Goal: Task Accomplishment & Management: Manage account settings

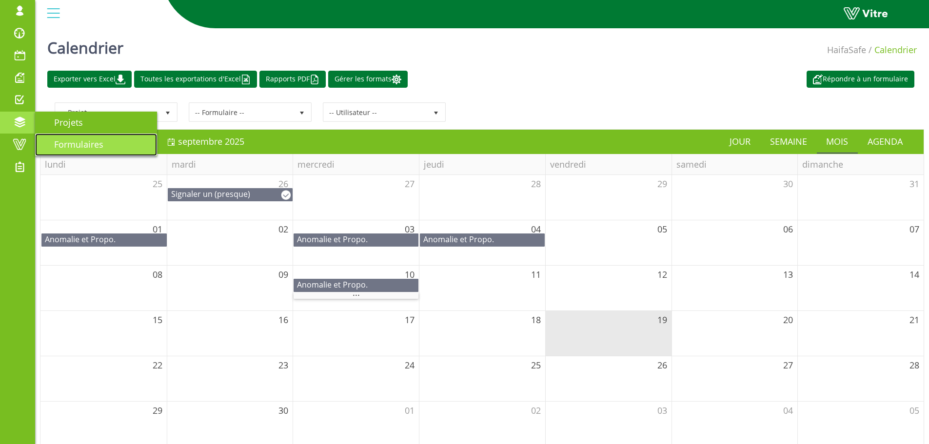
click at [72, 144] on span "Formulaires" at bounding box center [72, 145] width 61 height 12
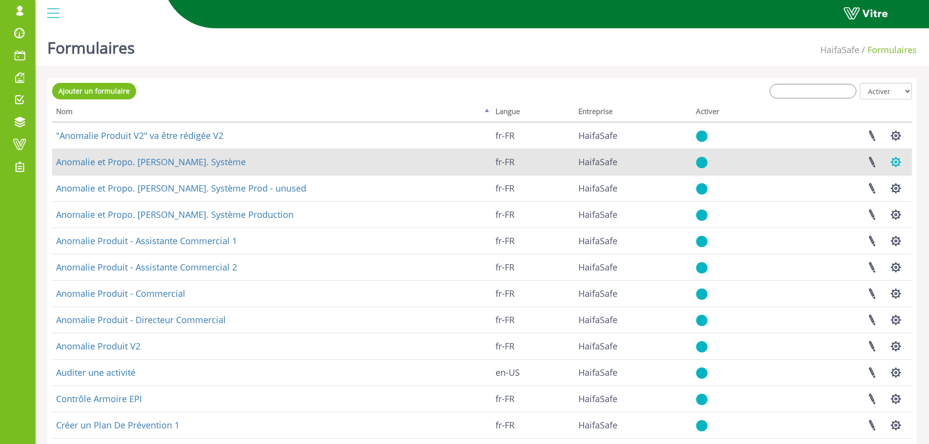
click at [898, 160] on button "button" at bounding box center [896, 162] width 24 height 26
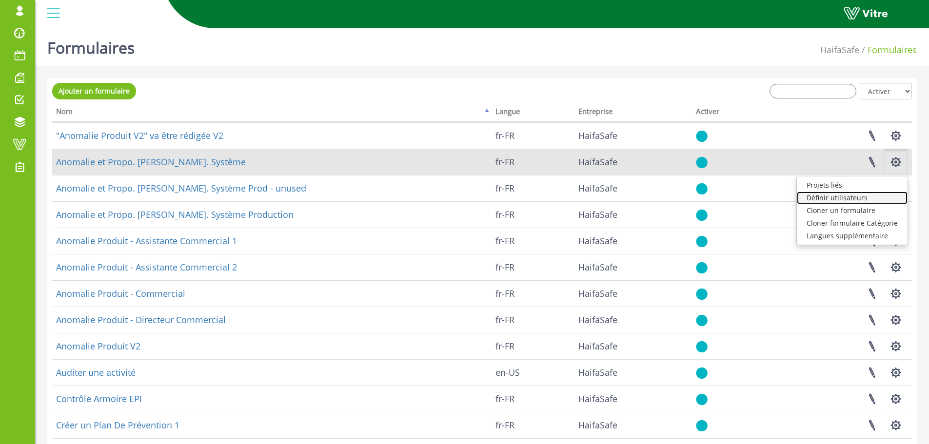
click at [849, 198] on link "Définir utilisateurs" at bounding box center [852, 198] width 111 height 13
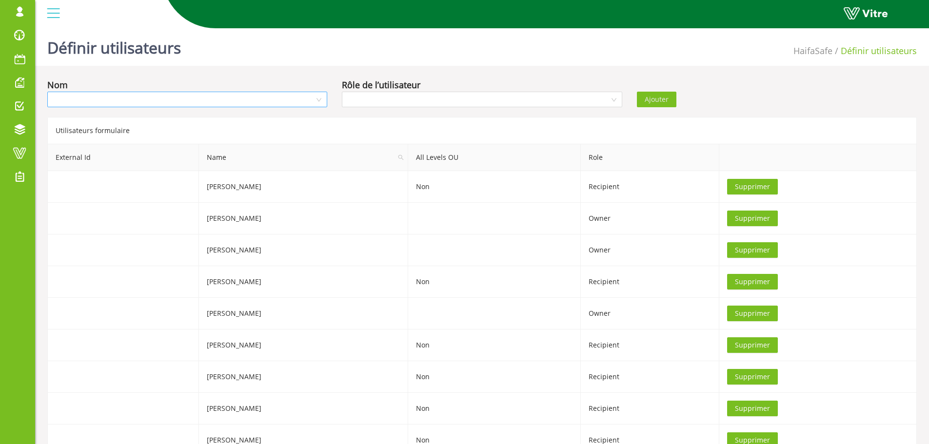
click at [141, 101] on input "search" at bounding box center [184, 99] width 262 height 15
type input "este"
click at [107, 117] on div "Esteban Faure Jayet" at bounding box center [187, 119] width 268 height 11
click at [446, 101] on input "search" at bounding box center [479, 99] width 262 height 15
click at [370, 132] on div "Recipient" at bounding box center [482, 134] width 268 height 11
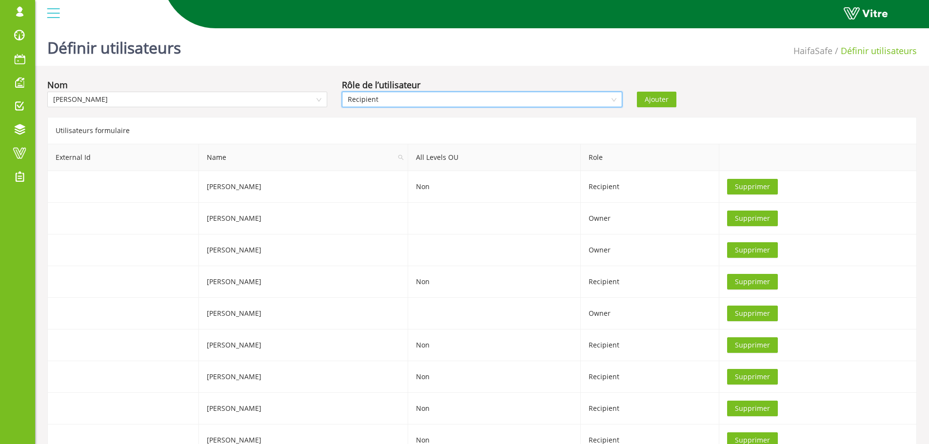
click at [650, 95] on span "Ajouter" at bounding box center [657, 99] width 24 height 11
click at [759, 346] on span "Supprimer" at bounding box center [752, 345] width 35 height 11
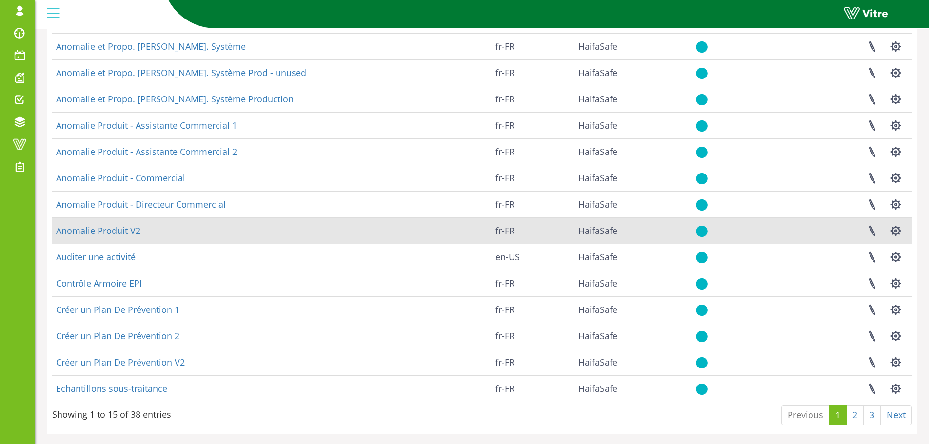
scroll to position [118, 0]
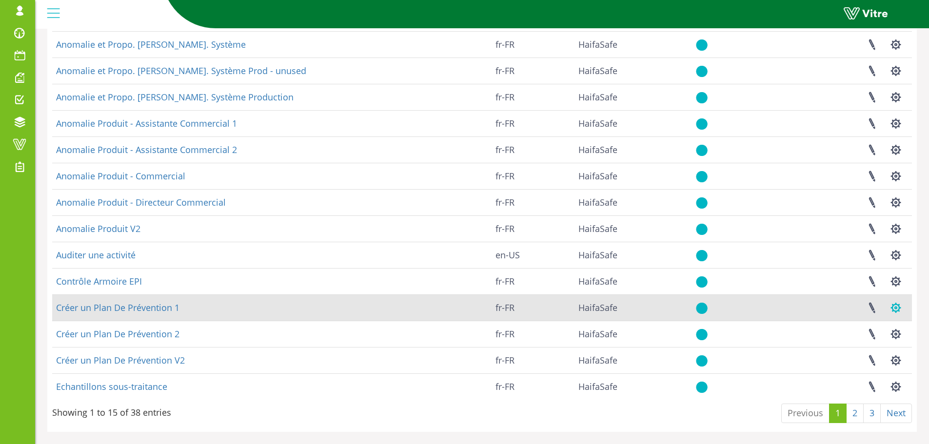
click at [891, 307] on button "button" at bounding box center [896, 308] width 24 height 26
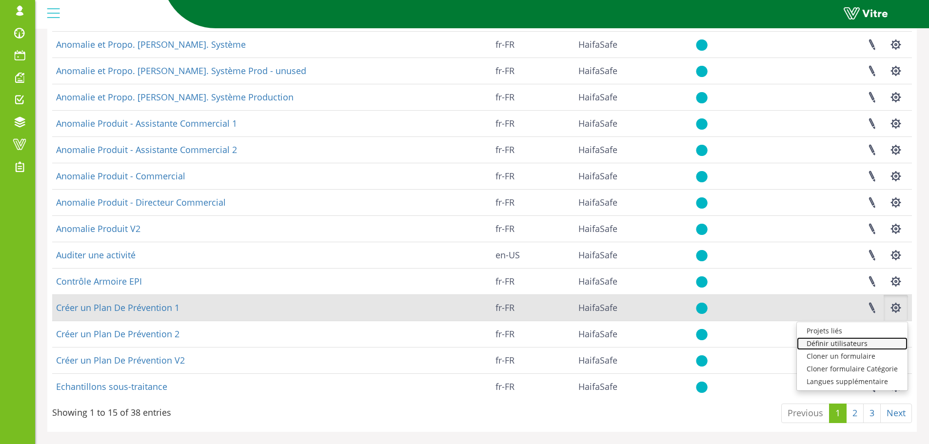
click at [838, 344] on link "Définir utilisateurs" at bounding box center [852, 344] width 111 height 13
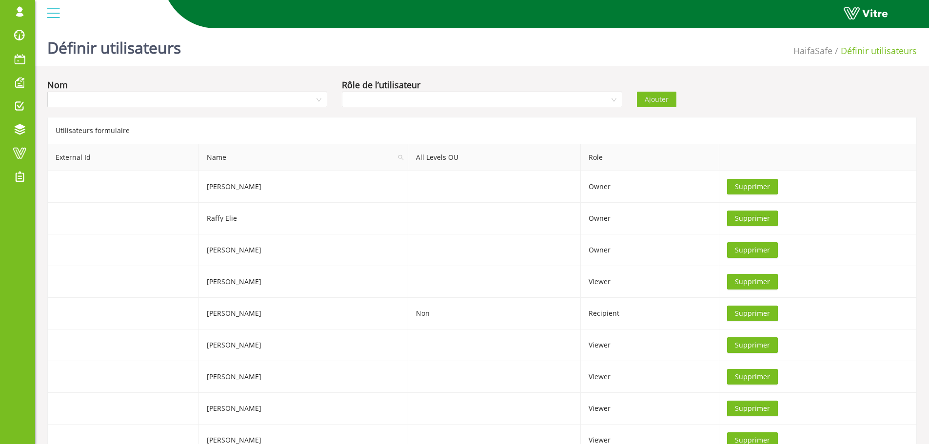
click at [103, 112] on div "Nom" at bounding box center [187, 95] width 295 height 34
click at [99, 100] on input "search" at bounding box center [184, 99] width 262 height 15
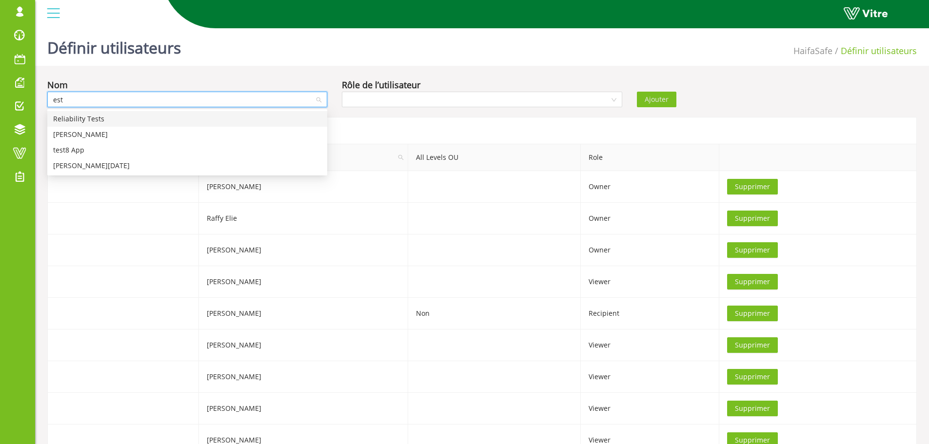
type input "este"
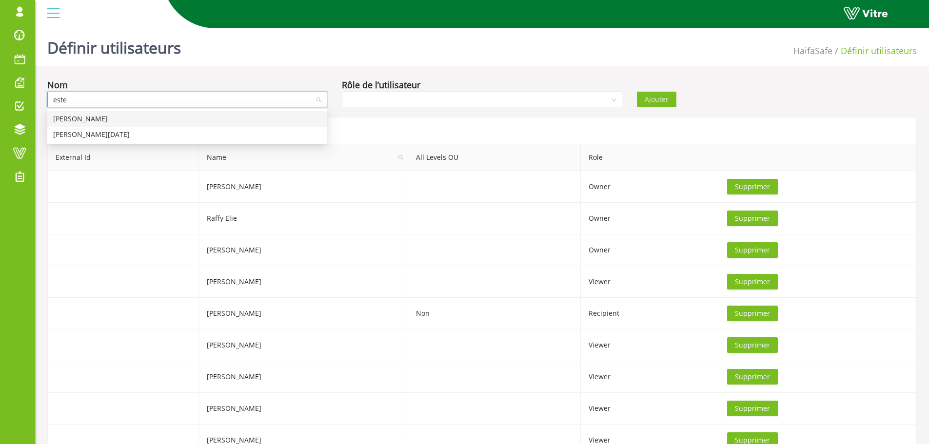
click at [106, 120] on div "[PERSON_NAME]" at bounding box center [187, 119] width 268 height 11
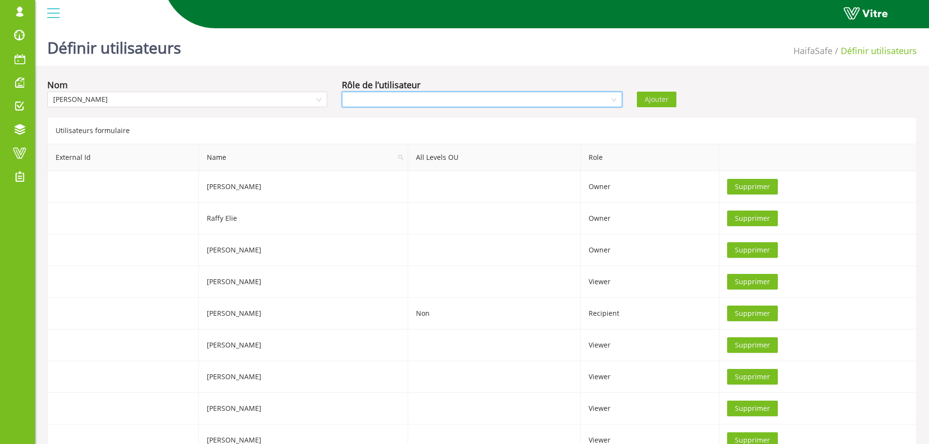
click at [441, 100] on input "search" at bounding box center [479, 99] width 262 height 15
click at [366, 149] on div "Viewer" at bounding box center [482, 150] width 268 height 11
click at [649, 97] on span "Ajouter" at bounding box center [657, 99] width 24 height 11
click at [764, 283] on span "Supprimer" at bounding box center [752, 282] width 35 height 11
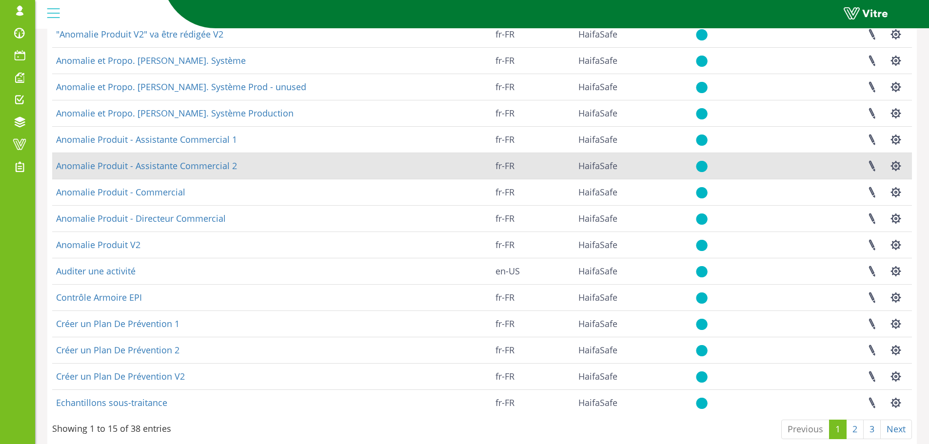
scroll to position [118, 0]
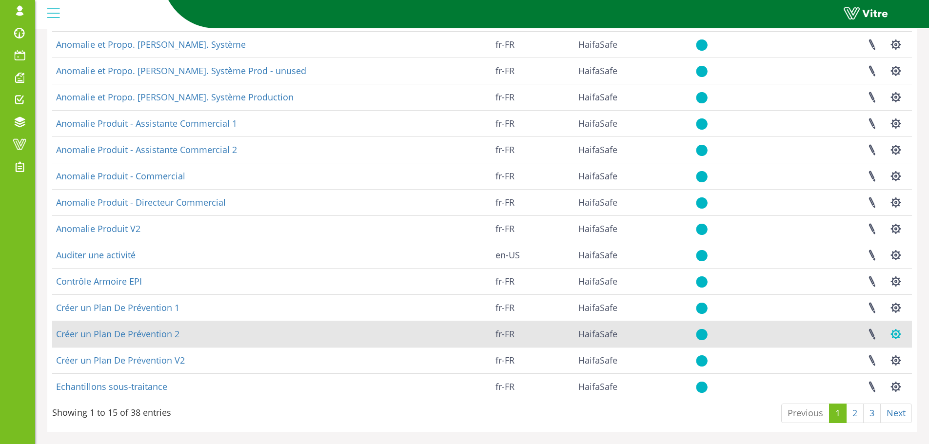
click at [893, 334] on button "button" at bounding box center [896, 335] width 24 height 26
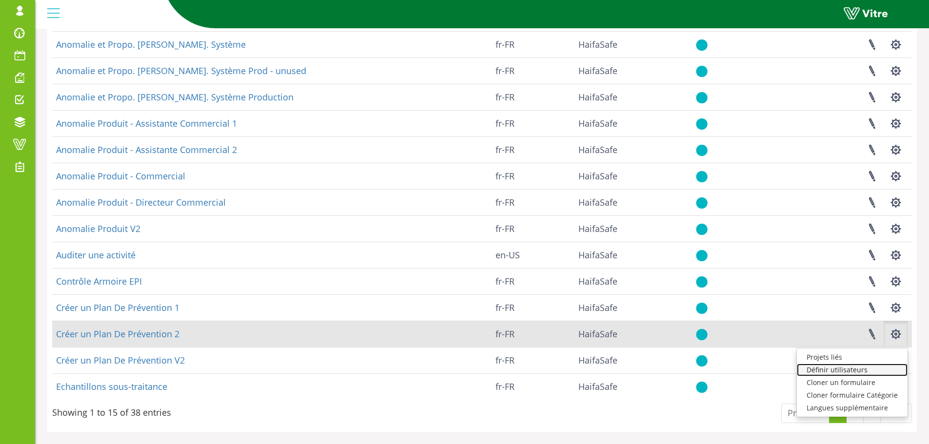
click at [855, 367] on link "Définir utilisateurs" at bounding box center [852, 370] width 111 height 13
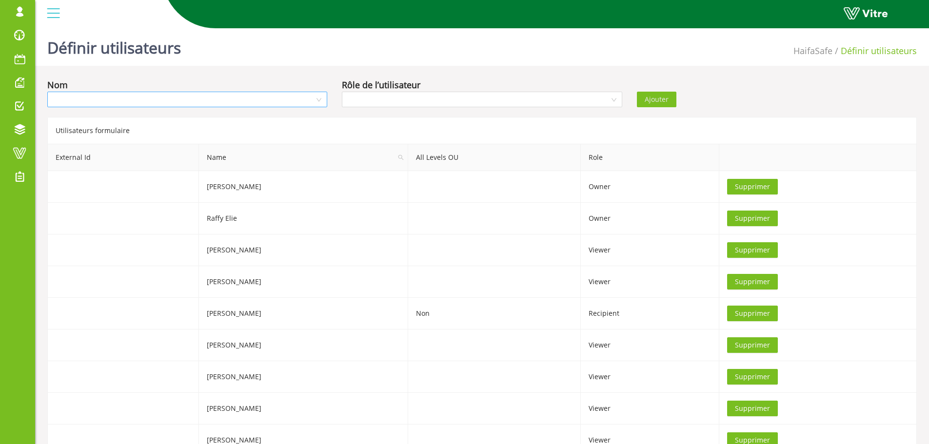
click at [113, 103] on input "search" at bounding box center [184, 99] width 262 height 15
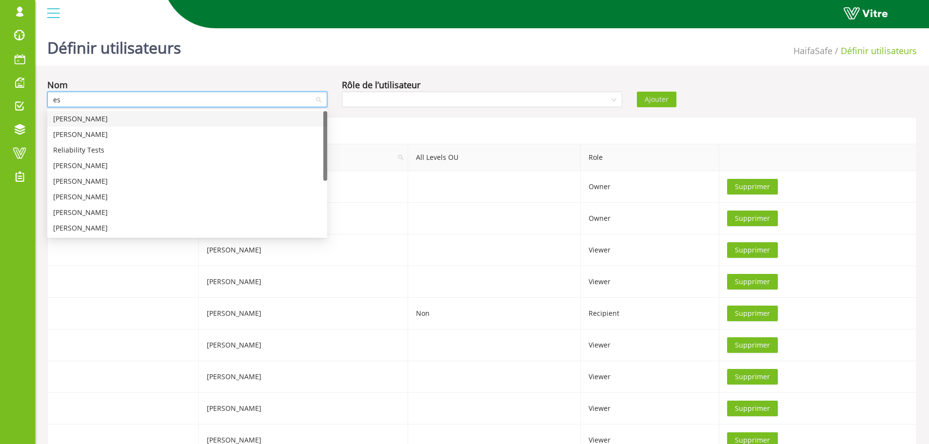
type input "est"
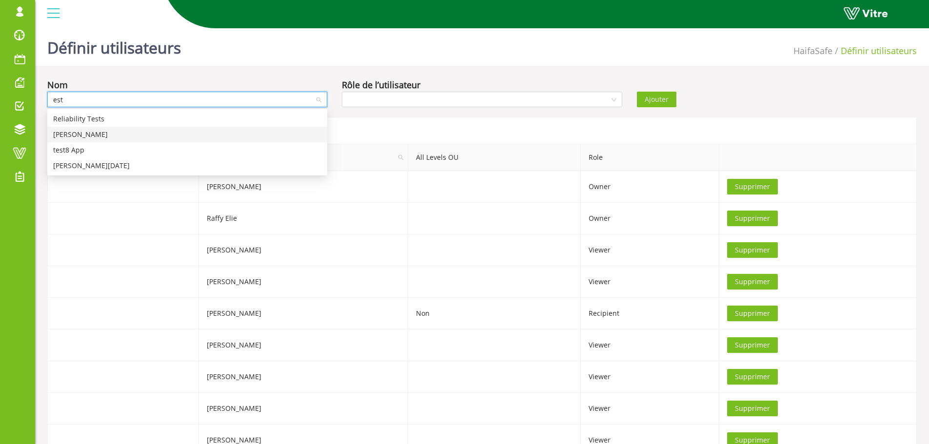
click at [81, 134] on div "Esteban Faure Jayet" at bounding box center [187, 134] width 268 height 11
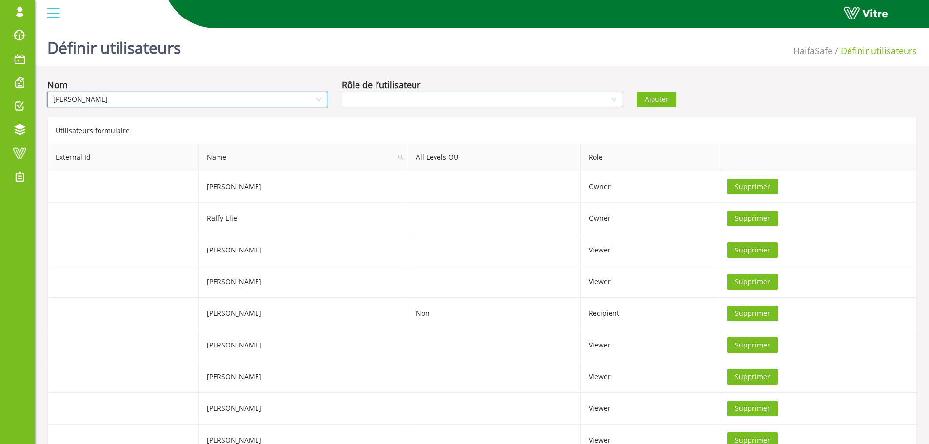
click at [420, 101] on input "search" at bounding box center [479, 99] width 262 height 15
click at [362, 146] on div "Viewer" at bounding box center [482, 150] width 268 height 11
click at [661, 103] on span "Ajouter" at bounding box center [657, 99] width 24 height 11
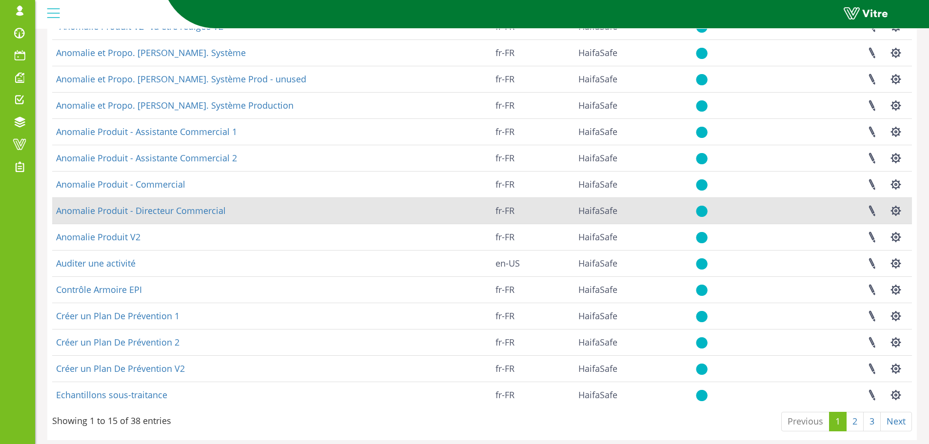
scroll to position [118, 0]
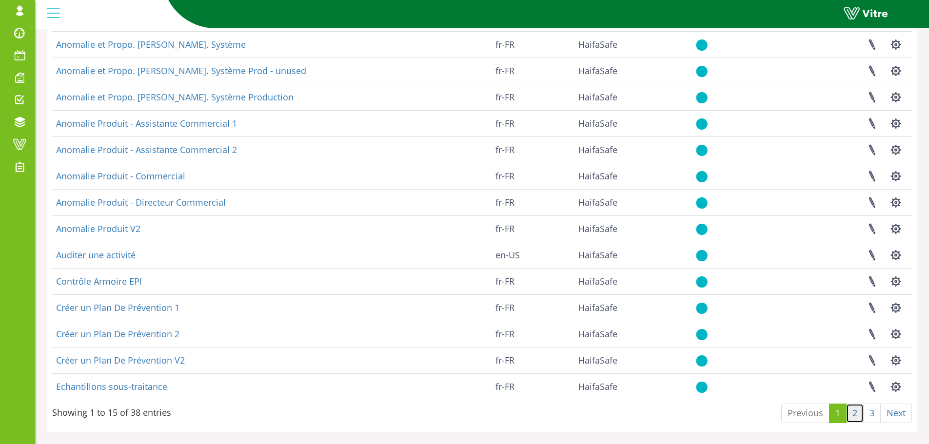
click at [856, 415] on link "2" at bounding box center [856, 414] width 18 height 20
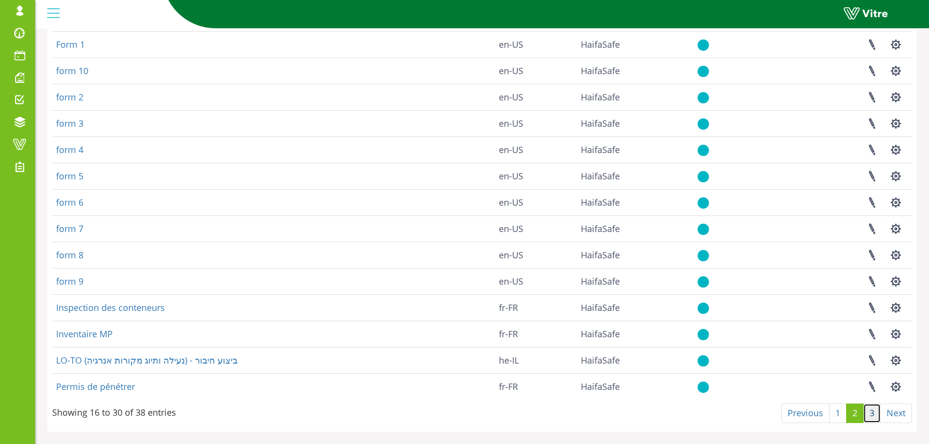
click at [872, 416] on link "3" at bounding box center [873, 414] width 18 height 20
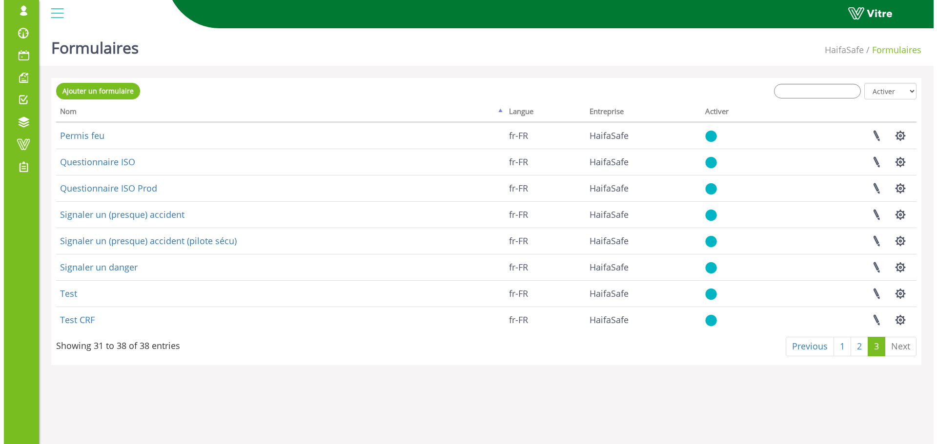
scroll to position [0, 0]
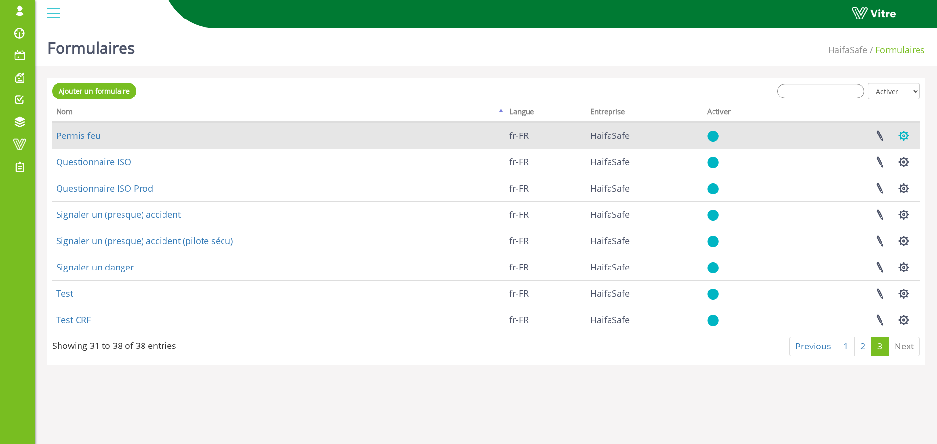
click at [904, 133] on button "button" at bounding box center [903, 136] width 24 height 26
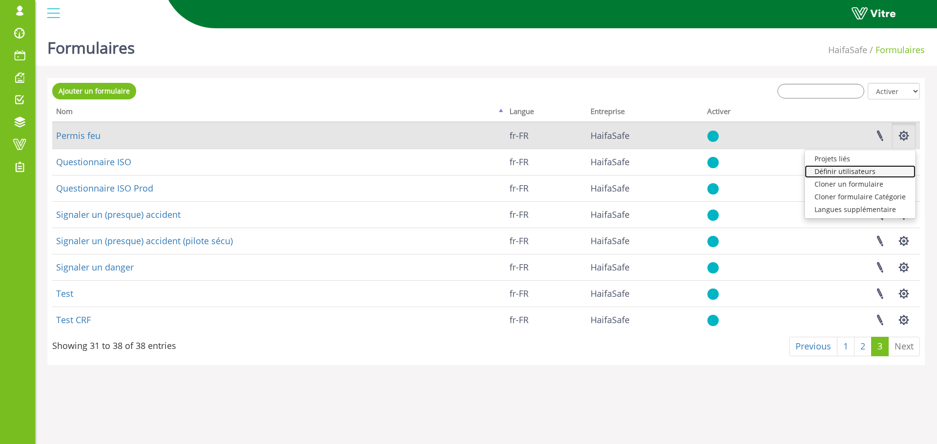
click at [867, 172] on link "Définir utilisateurs" at bounding box center [860, 171] width 111 height 13
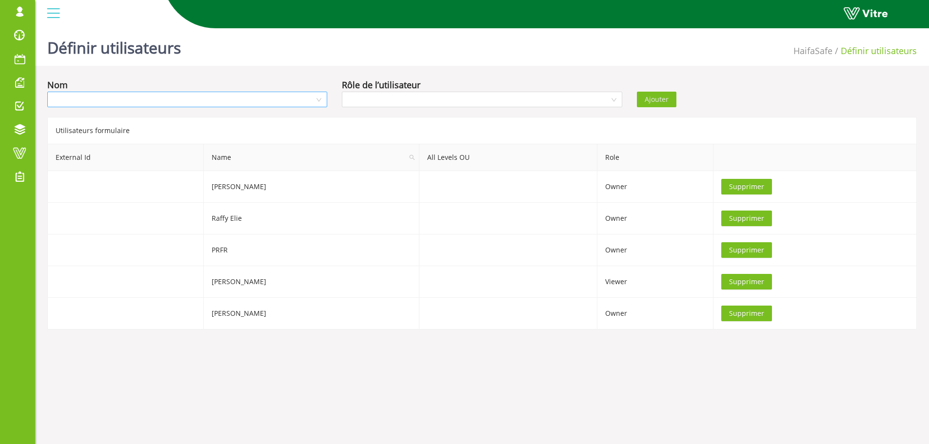
click at [101, 100] on input "search" at bounding box center [184, 99] width 262 height 15
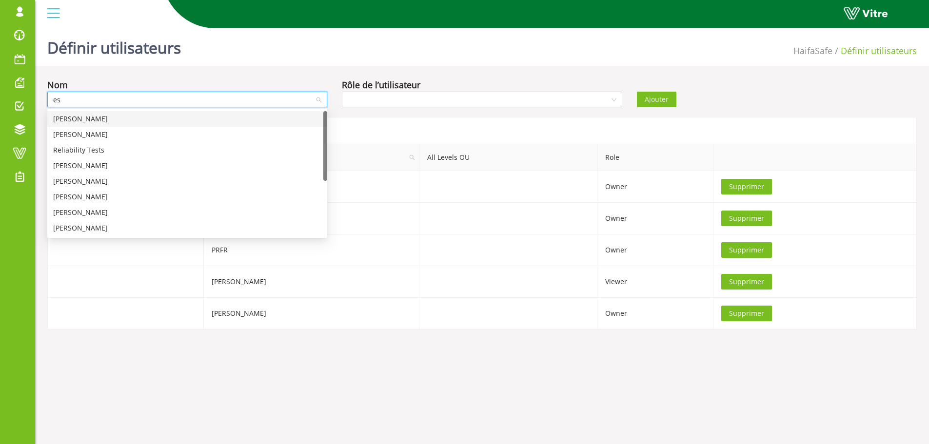
type input "est"
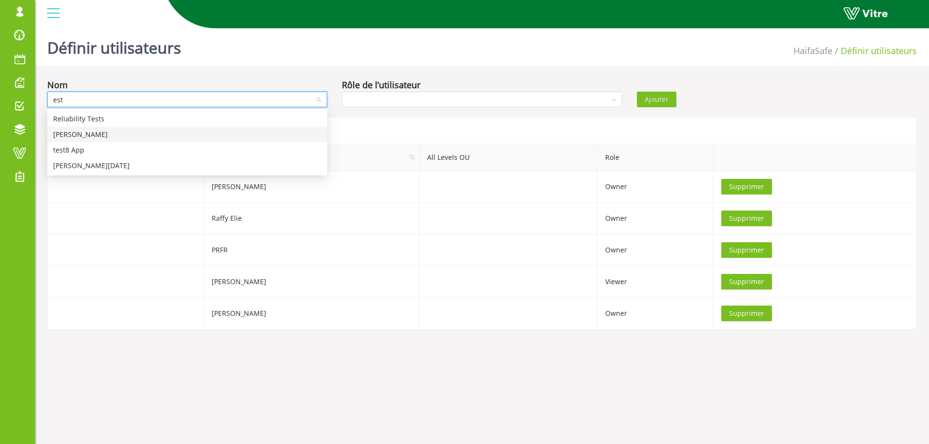
click at [100, 132] on div "Esteban Faure Jayet" at bounding box center [187, 134] width 268 height 11
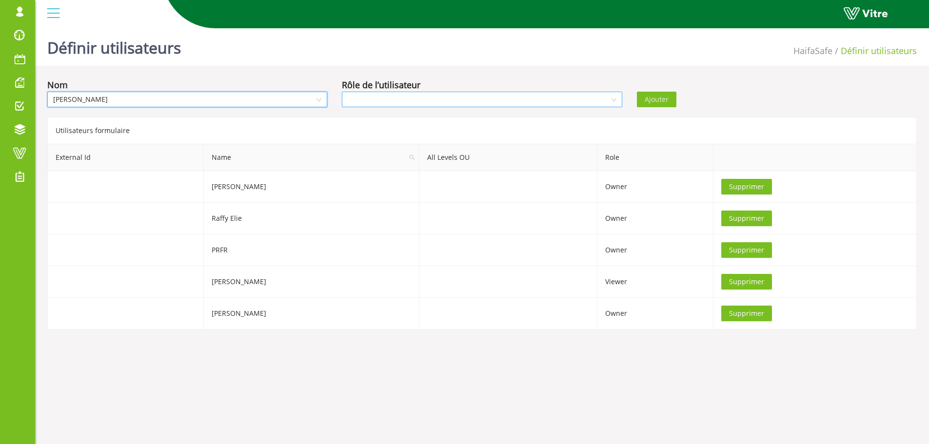
click at [444, 96] on input "search" at bounding box center [479, 99] width 262 height 15
click at [362, 117] on div "Owner" at bounding box center [482, 119] width 268 height 11
click at [653, 96] on span "Ajouter" at bounding box center [657, 99] width 24 height 11
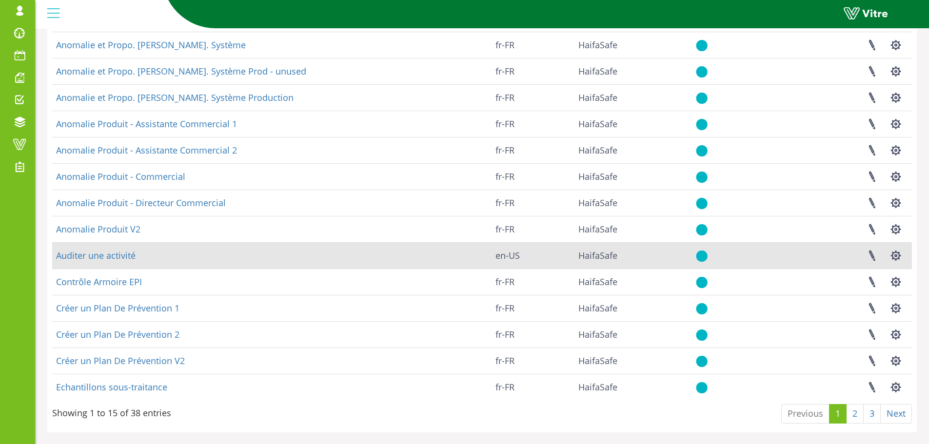
scroll to position [118, 0]
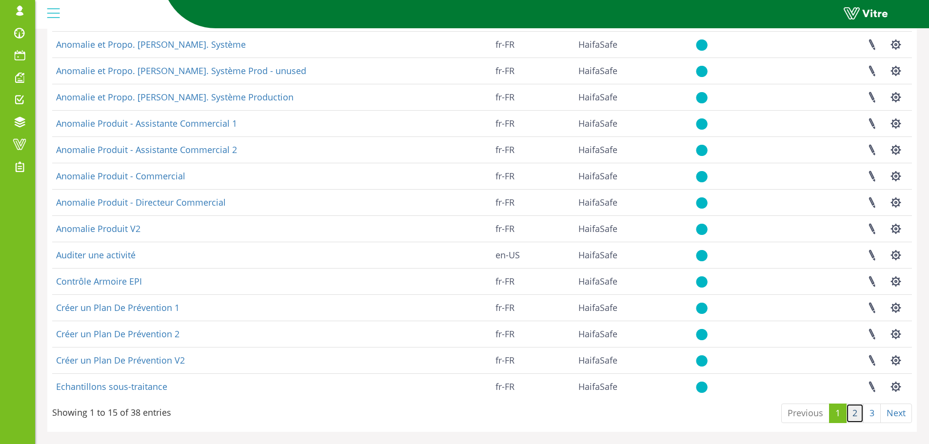
click at [857, 414] on link "2" at bounding box center [856, 414] width 18 height 20
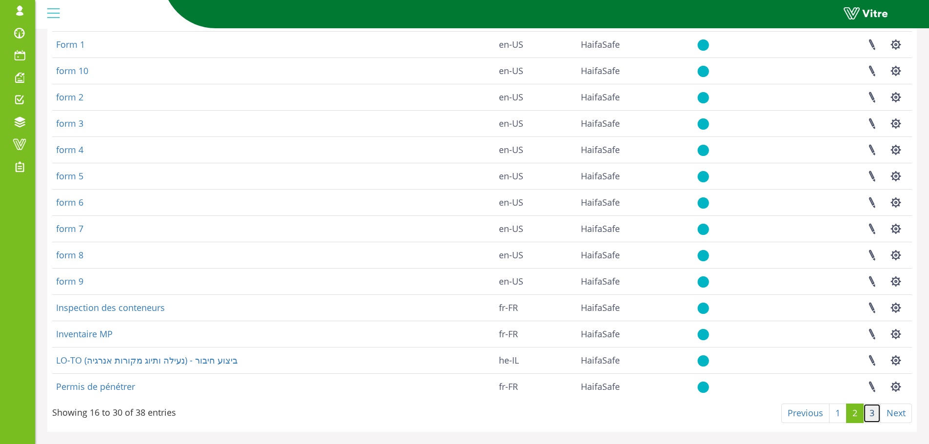
click at [873, 413] on link "3" at bounding box center [873, 414] width 18 height 20
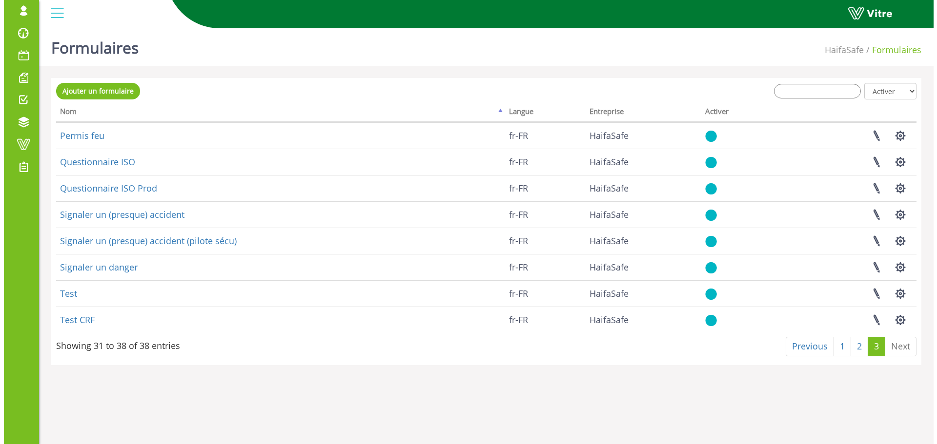
scroll to position [0, 0]
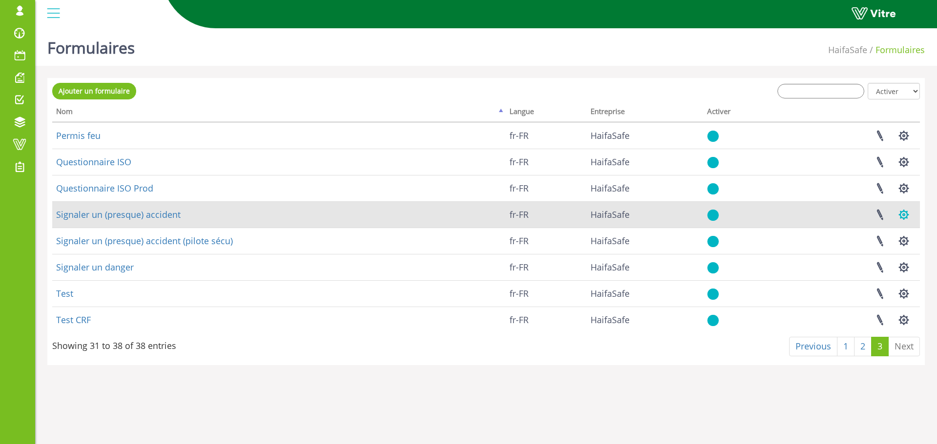
click at [903, 215] on button "button" at bounding box center [903, 215] width 24 height 26
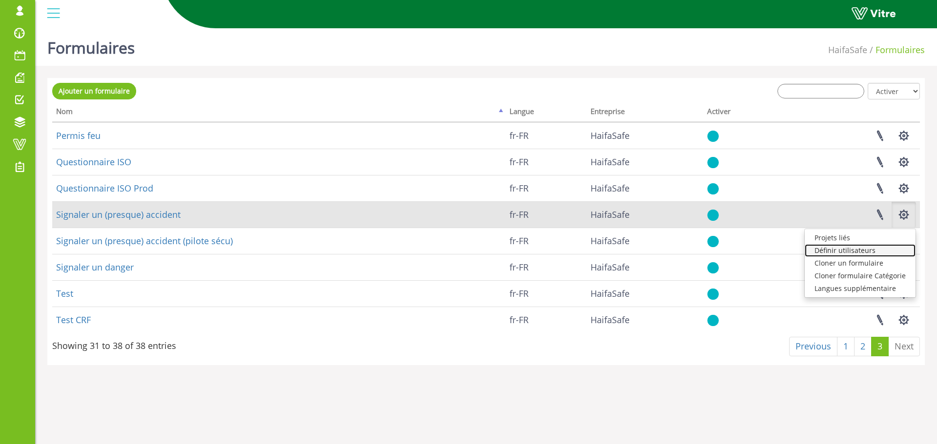
click at [861, 251] on link "Définir utilisateurs" at bounding box center [860, 250] width 111 height 13
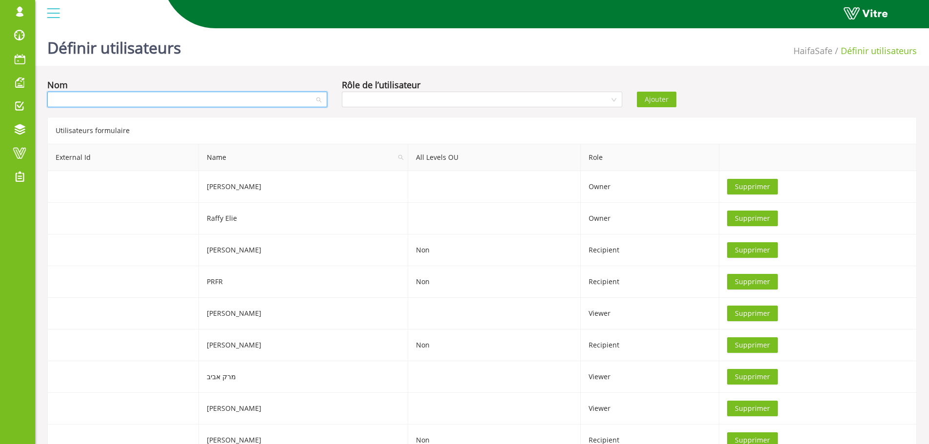
click at [128, 99] on input "search" at bounding box center [184, 99] width 262 height 15
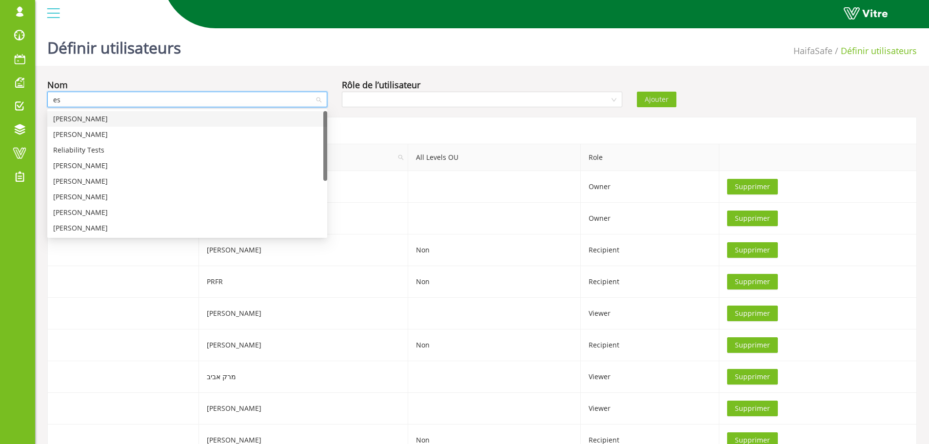
type input "est"
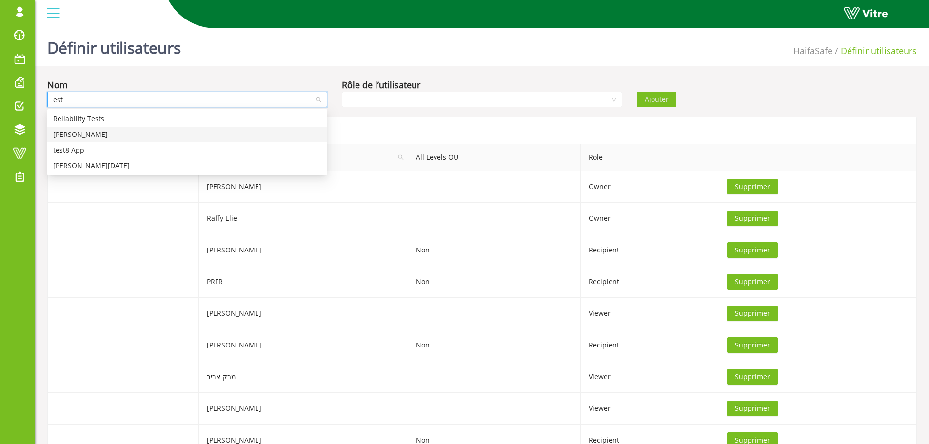
click at [72, 133] on div "[PERSON_NAME]" at bounding box center [187, 134] width 268 height 11
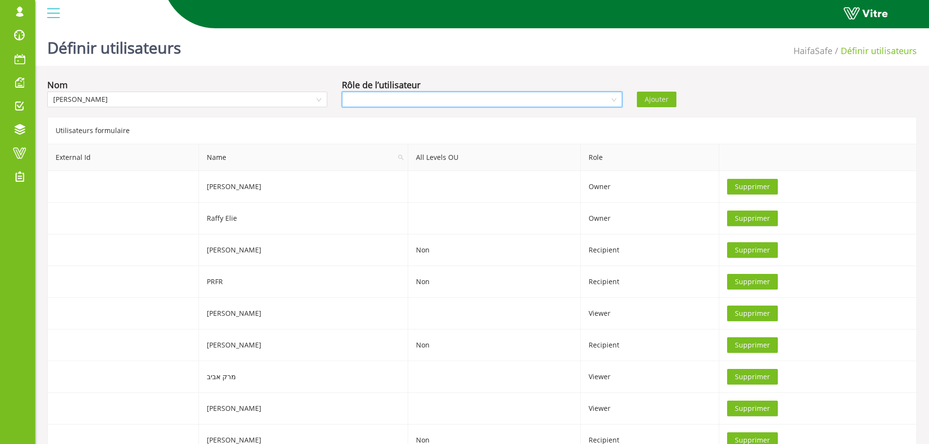
click at [491, 98] on input "search" at bounding box center [479, 99] width 262 height 15
click at [358, 133] on div "Recipient" at bounding box center [482, 134] width 268 height 11
click at [653, 100] on span "Ajouter" at bounding box center [657, 99] width 24 height 11
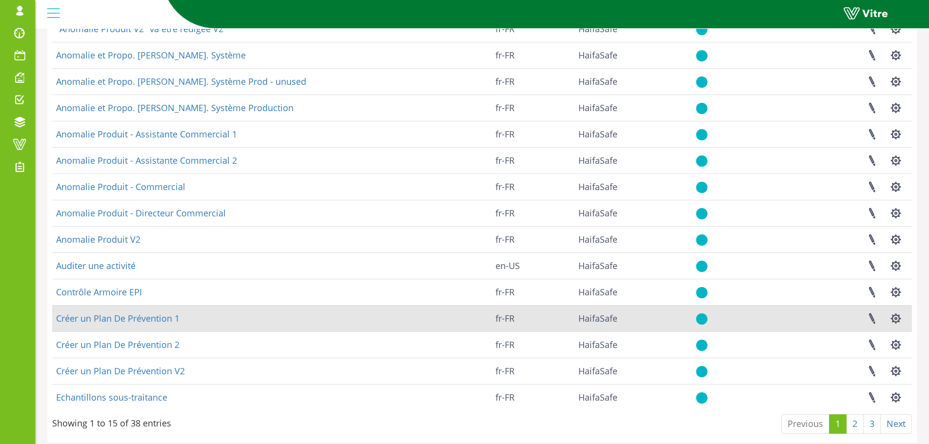
scroll to position [118, 0]
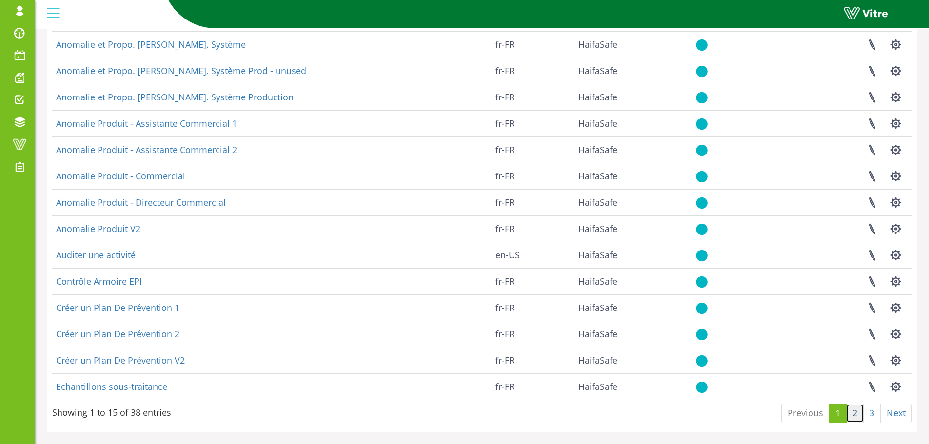
click at [854, 415] on link "2" at bounding box center [856, 414] width 18 height 20
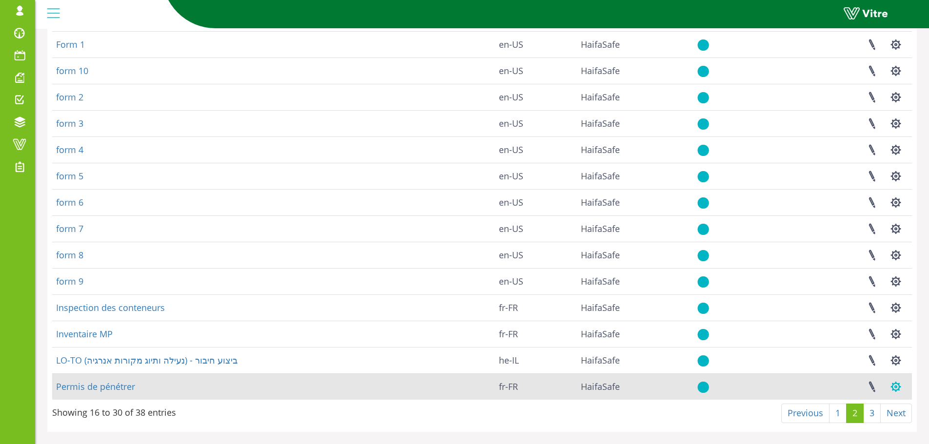
click at [898, 389] on button "button" at bounding box center [896, 387] width 24 height 26
click at [840, 424] on link "Définir utilisateurs" at bounding box center [852, 423] width 111 height 13
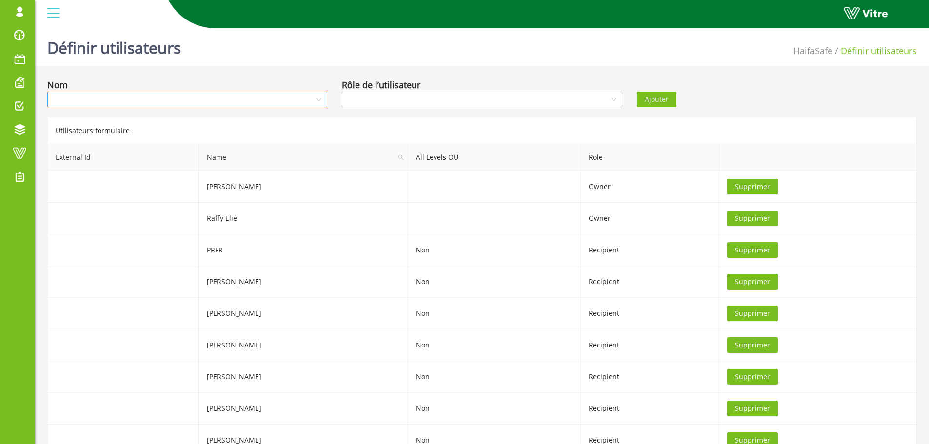
click at [107, 101] on input "search" at bounding box center [184, 99] width 262 height 15
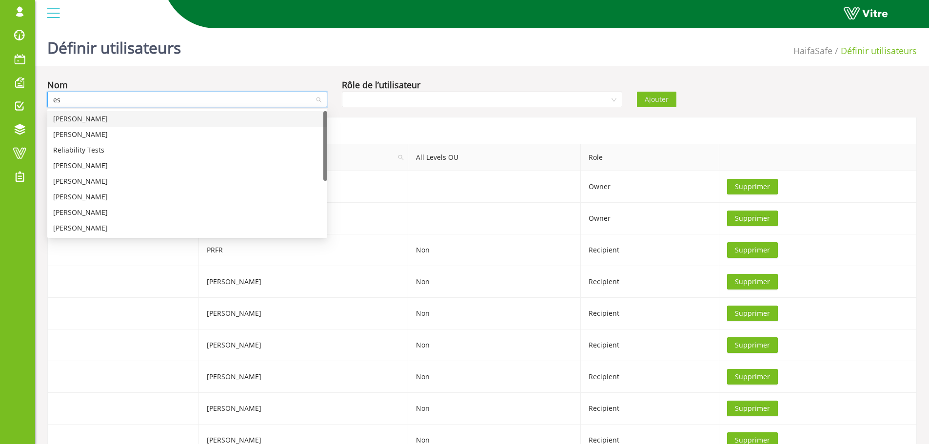
type input "est"
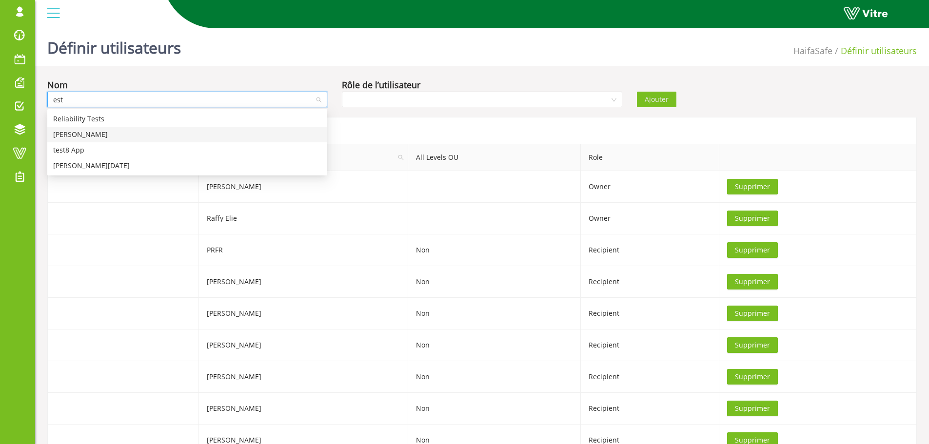
click at [88, 133] on div "[PERSON_NAME]" at bounding box center [187, 134] width 268 height 11
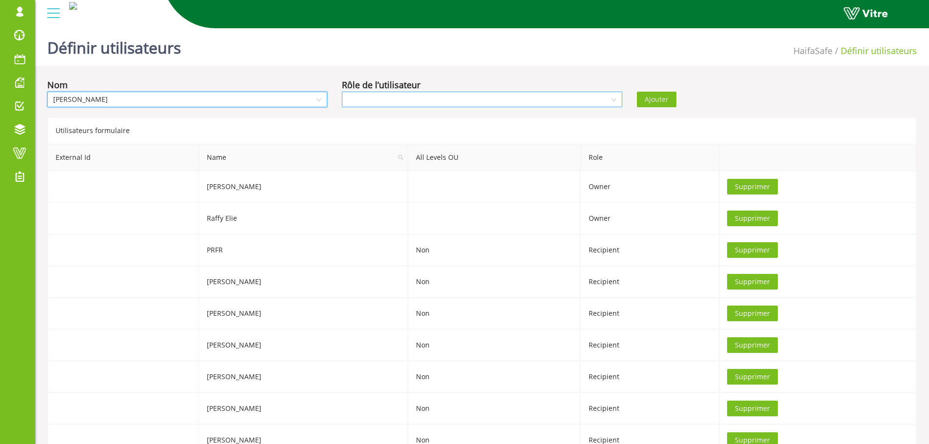
click at [390, 93] on input "search" at bounding box center [479, 99] width 262 height 15
click at [381, 135] on div "Recipient" at bounding box center [482, 134] width 268 height 11
click at [646, 100] on span "Ajouter" at bounding box center [657, 99] width 24 height 11
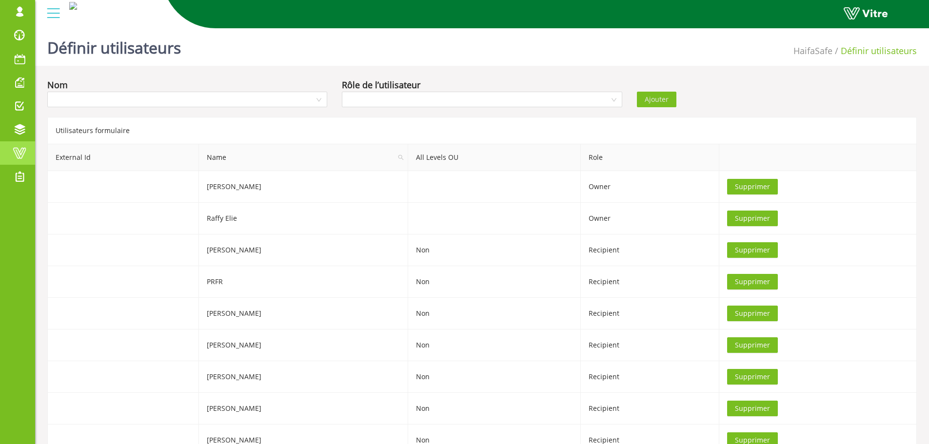
click at [18, 155] on span at bounding box center [19, 153] width 24 height 12
